Goal: Task Accomplishment & Management: Use online tool/utility

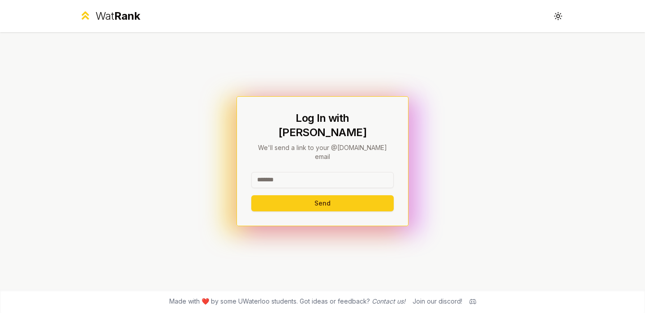
click at [291, 172] on input at bounding box center [322, 180] width 142 height 16
type input "********"
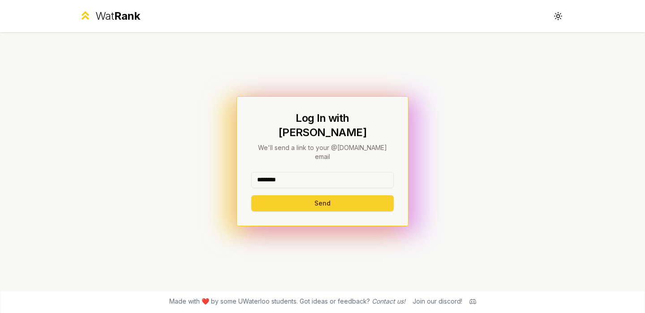
click at [296, 195] on button "Send" at bounding box center [322, 203] width 142 height 16
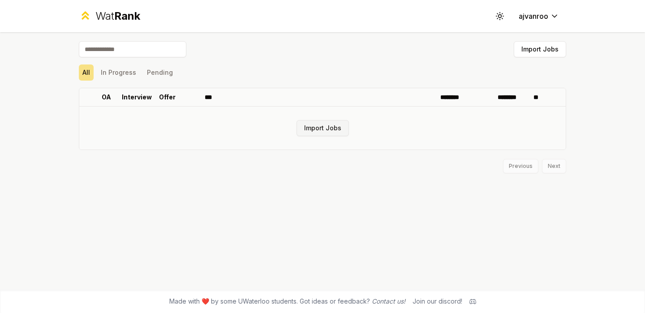
click at [311, 133] on button "Import Jobs" at bounding box center [322, 128] width 52 height 16
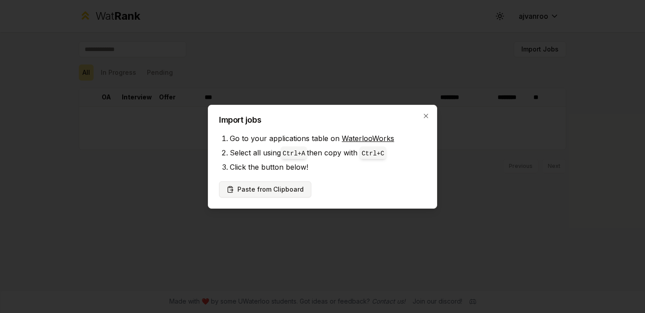
click at [270, 190] on button "Paste from Clipboard" at bounding box center [265, 189] width 92 height 16
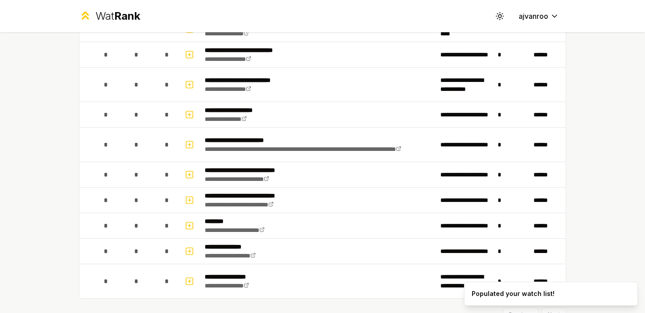
scroll to position [269, 0]
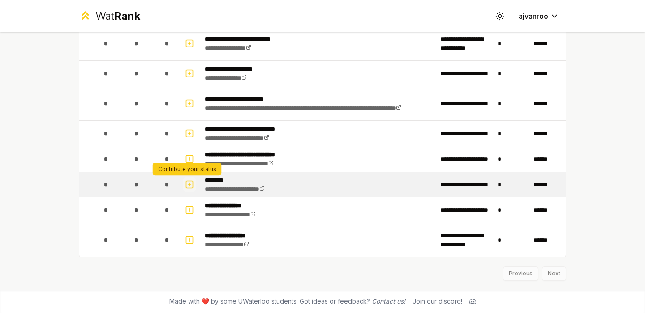
click at [187, 183] on icon "button" at bounding box center [189, 184] width 9 height 11
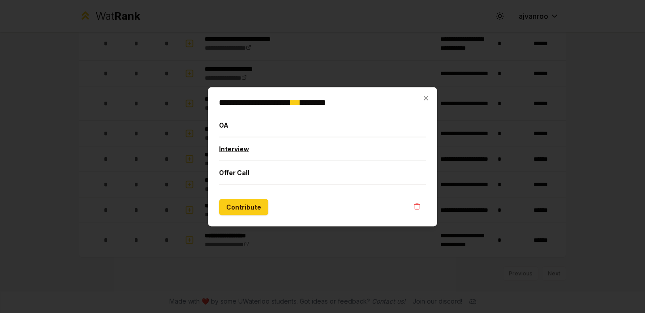
click at [252, 151] on button "Interview" at bounding box center [322, 148] width 207 height 23
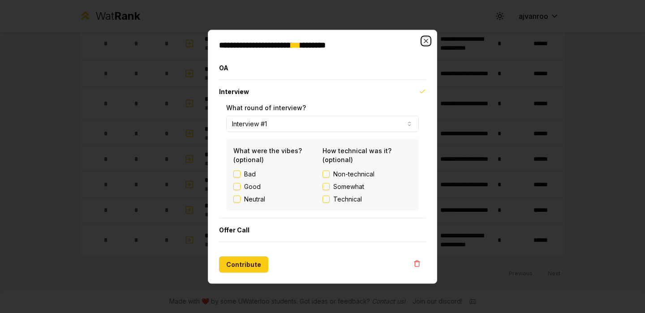
click at [423, 40] on icon "button" at bounding box center [425, 40] width 7 height 7
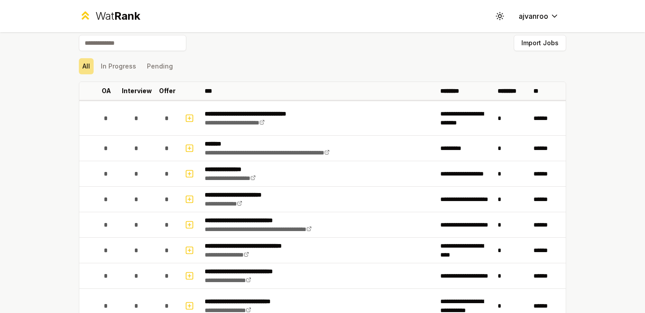
scroll to position [0, 0]
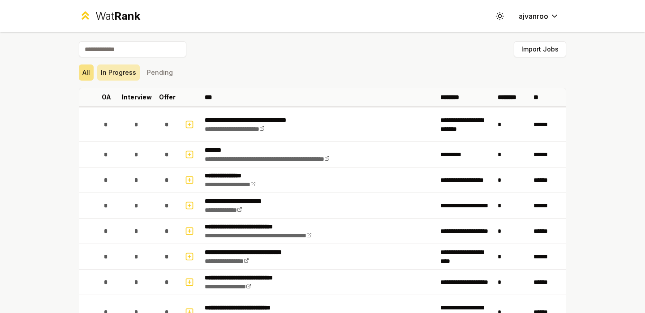
click at [120, 69] on button "In Progress" at bounding box center [118, 72] width 43 height 16
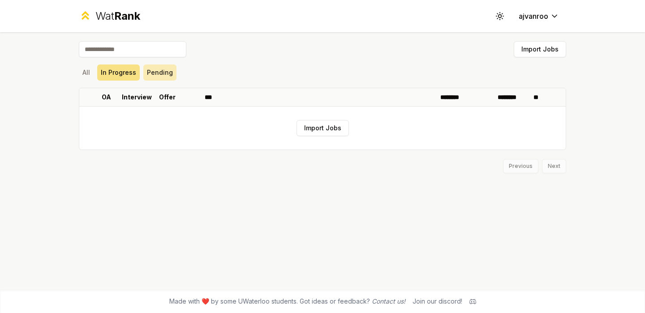
click at [156, 69] on button "Pending" at bounding box center [159, 72] width 33 height 16
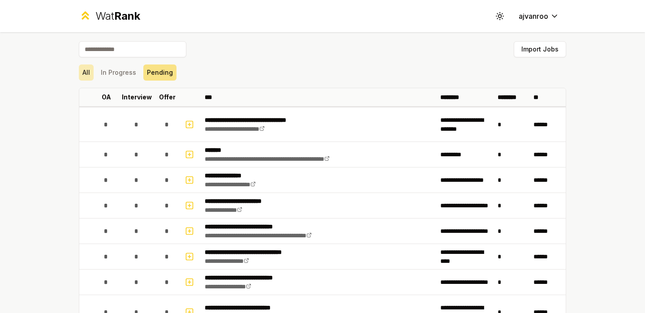
click at [86, 73] on button "All" at bounding box center [86, 72] width 15 height 16
click at [85, 73] on button "All" at bounding box center [86, 72] width 15 height 16
